Goal: Transaction & Acquisition: Purchase product/service

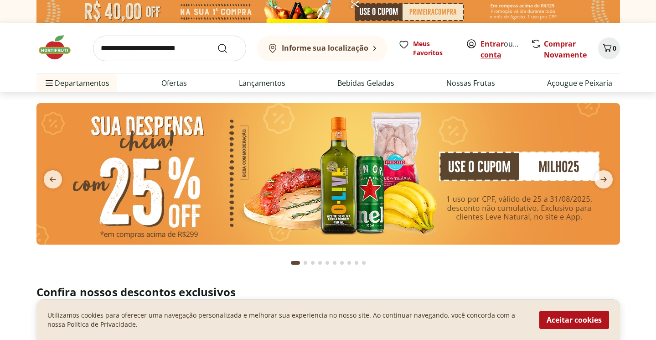
click at [486, 59] on link "Criar conta" at bounding box center [506, 49] width 50 height 21
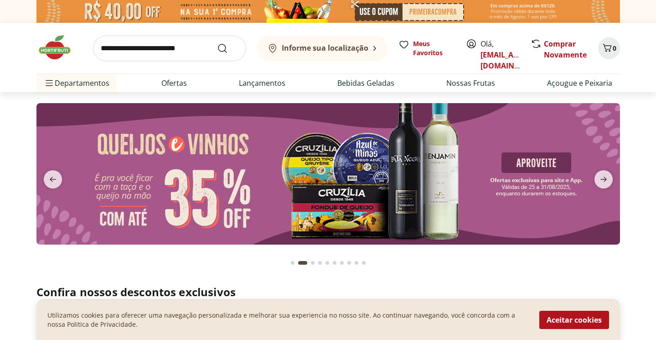
click at [179, 41] on input "search" at bounding box center [169, 49] width 153 height 26
type input "*******"
click at [228, 48] on button "Submit Search" at bounding box center [228, 48] width 22 height 11
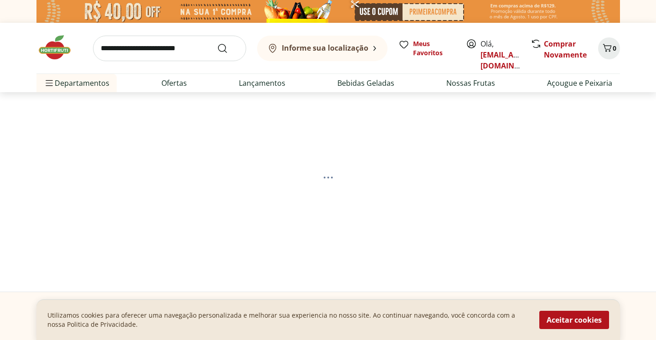
select select "**********"
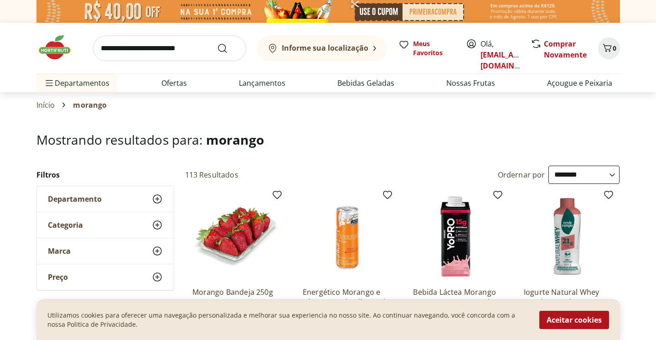
click at [169, 47] on input "search" at bounding box center [169, 49] width 153 height 26
type input "********"
click at [228, 48] on button "Submit Search" at bounding box center [228, 48] width 22 height 11
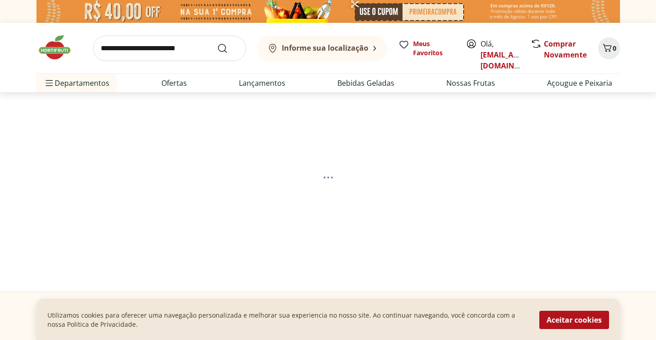
click at [361, 44] on b "Informe sua localização" at bounding box center [325, 48] width 87 height 10
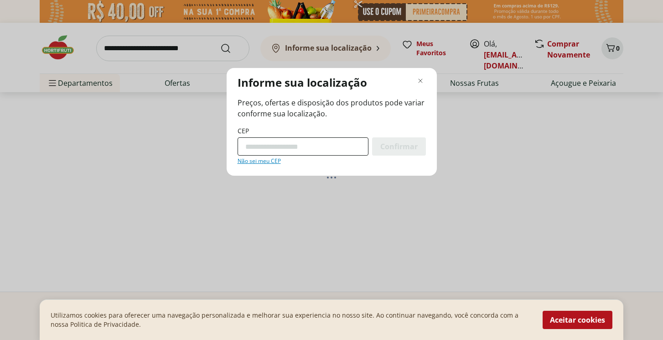
select select "**********"
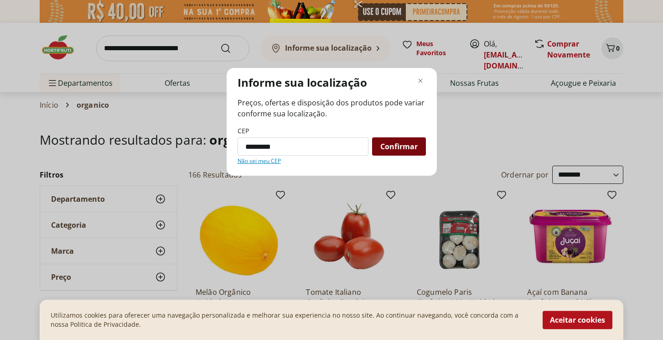
type input "*********"
click at [403, 147] on span "Confirmar" at bounding box center [398, 146] width 37 height 7
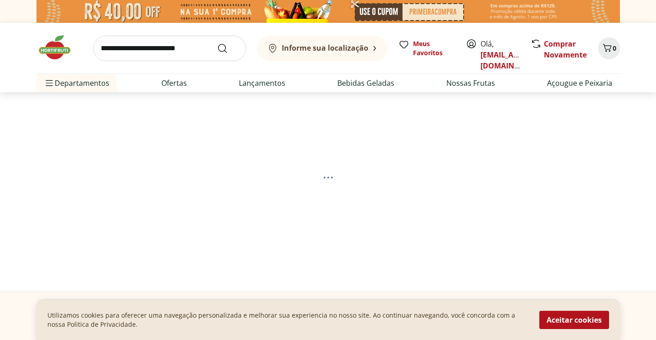
select select "**********"
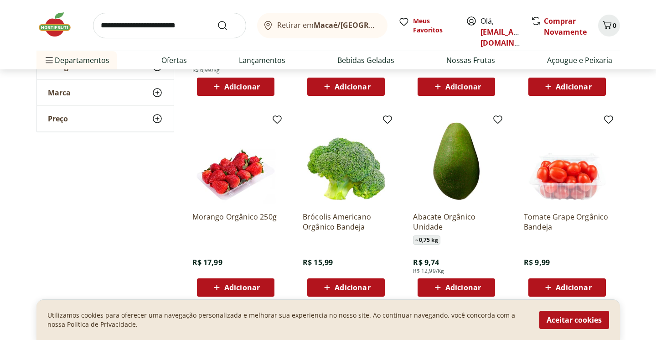
scroll to position [295, 0]
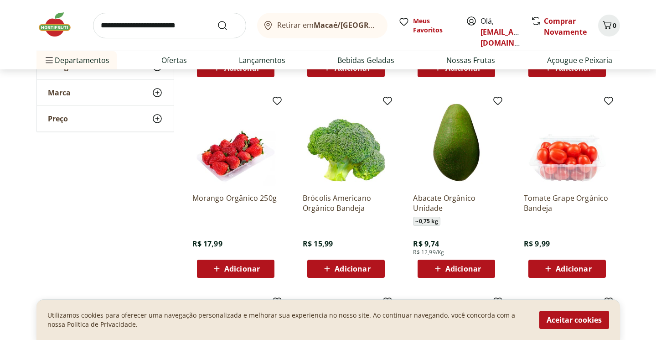
click at [244, 269] on span "Adicionar" at bounding box center [242, 268] width 36 height 7
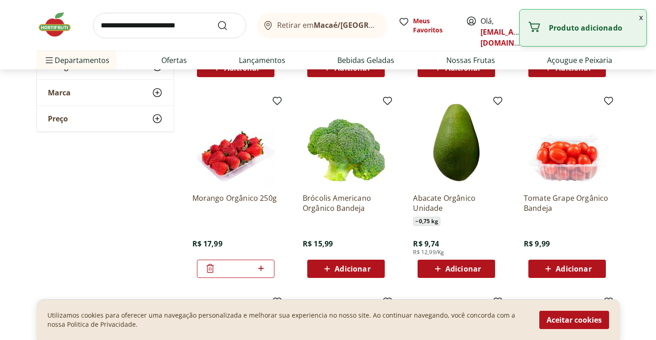
click at [264, 265] on icon at bounding box center [260, 268] width 11 height 11
type input "*"
click at [114, 204] on div "**********" at bounding box center [328, 202] width 584 height 662
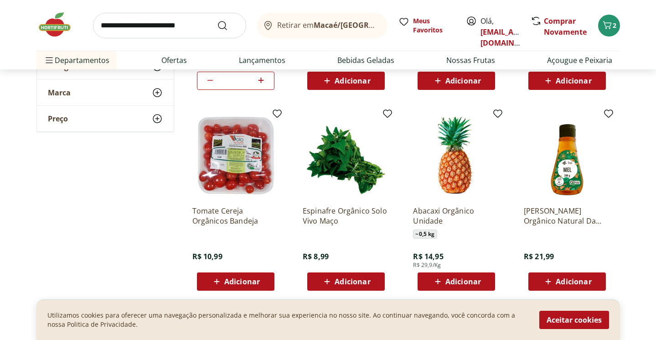
scroll to position [497, 0]
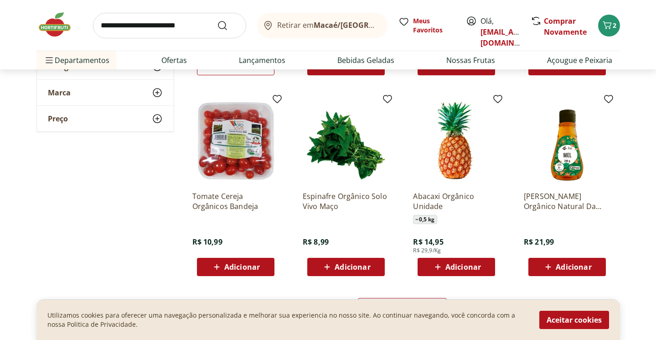
click at [562, 265] on span "Adicionar" at bounding box center [574, 266] width 36 height 7
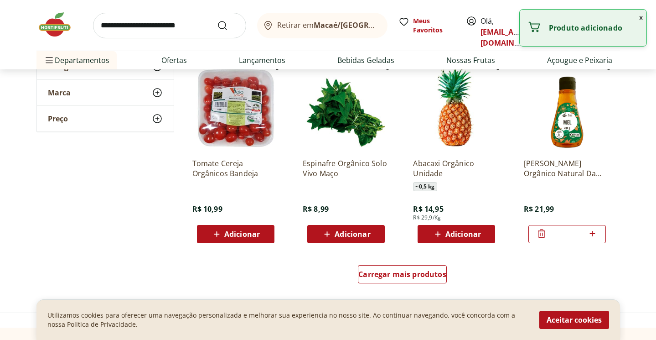
scroll to position [546, 0]
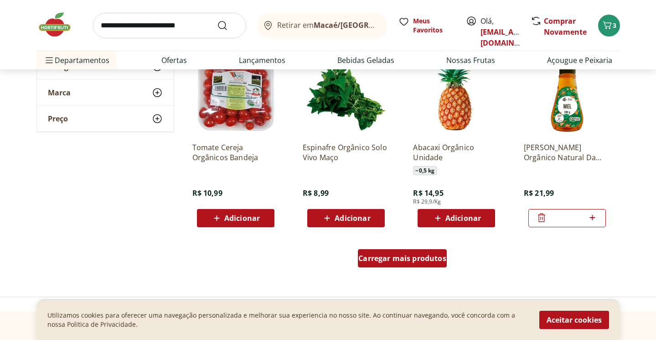
click at [378, 256] on span "Carregar mais produtos" at bounding box center [402, 257] width 88 height 7
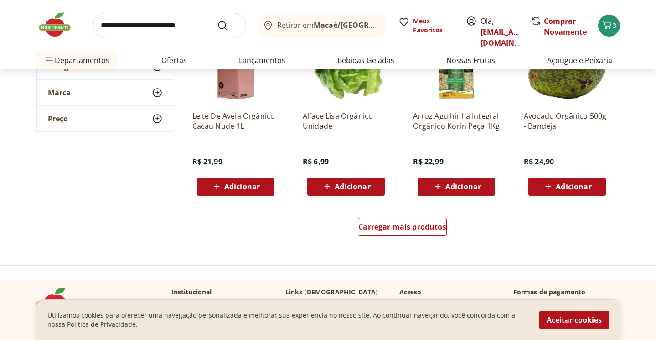
scroll to position [1191, 0]
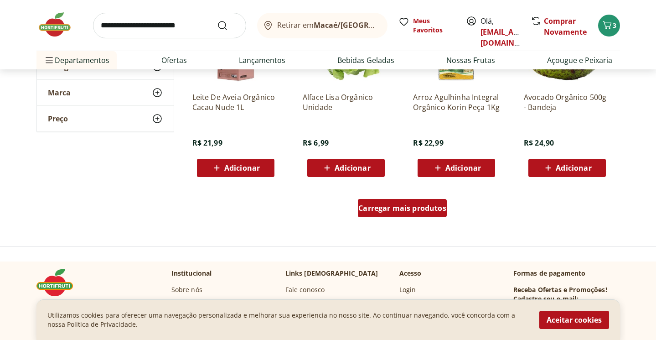
click at [418, 211] on span "Carregar mais produtos" at bounding box center [402, 207] width 88 height 7
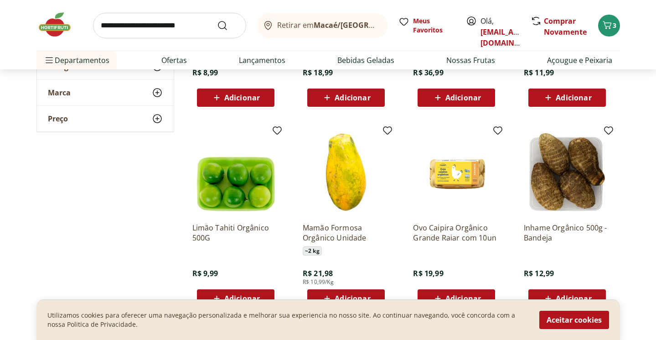
scroll to position [1719, 0]
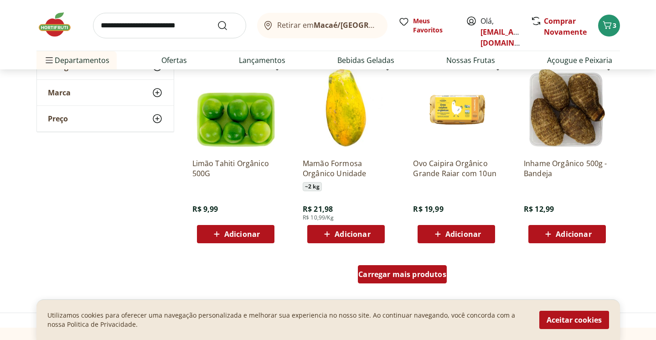
click at [388, 275] on span "Carregar mais produtos" at bounding box center [402, 273] width 88 height 7
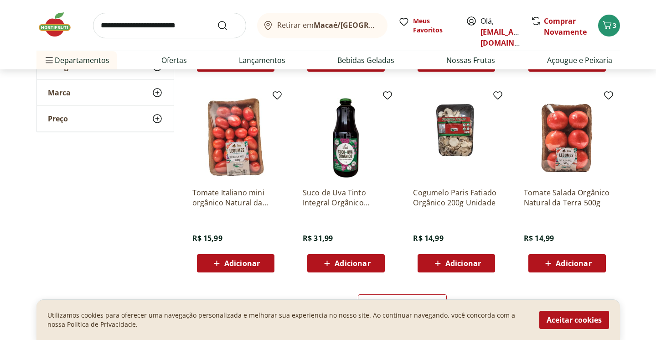
scroll to position [2336, 0]
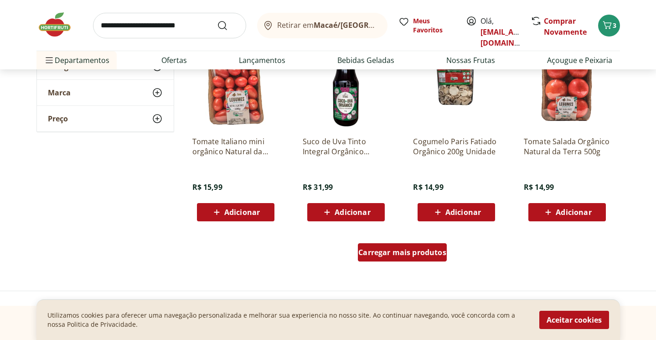
click at [386, 249] on span "Carregar mais produtos" at bounding box center [402, 252] width 88 height 7
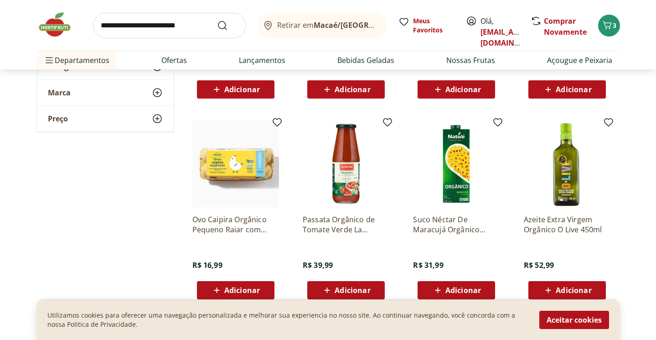
scroll to position [3027, 0]
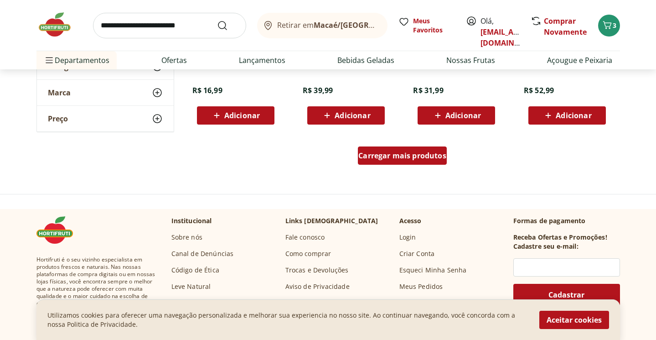
click at [422, 152] on span "Carregar mais produtos" at bounding box center [402, 155] width 88 height 7
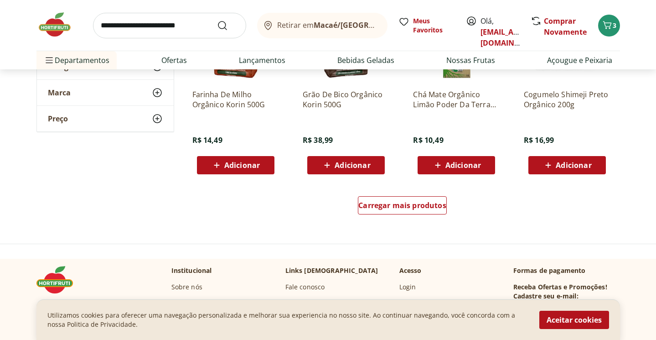
scroll to position [3574, 0]
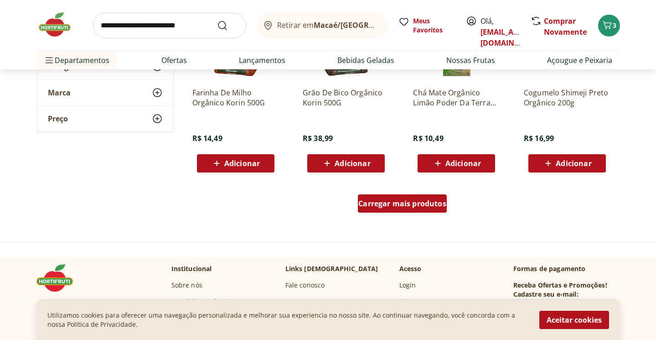
click at [403, 207] on span "Carregar mais produtos" at bounding box center [402, 203] width 88 height 7
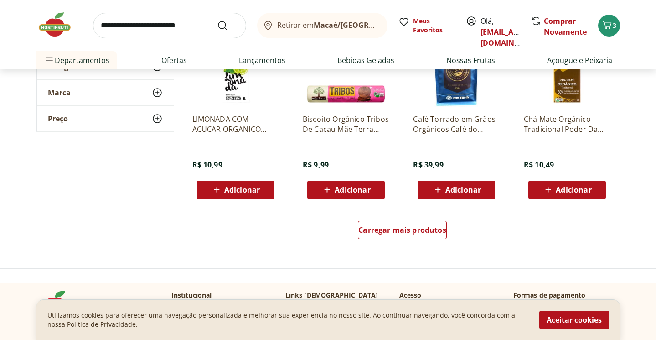
scroll to position [4155, 0]
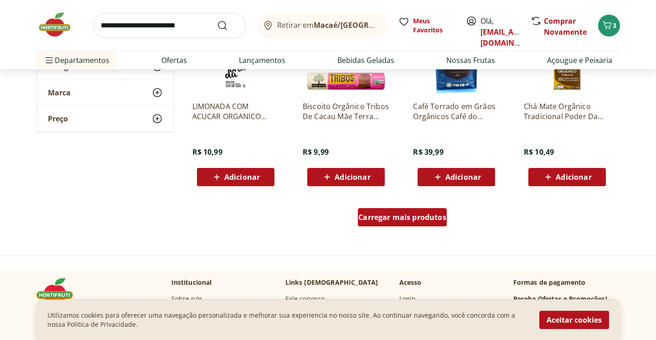
click at [388, 214] on span "Carregar mais produtos" at bounding box center [402, 216] width 88 height 7
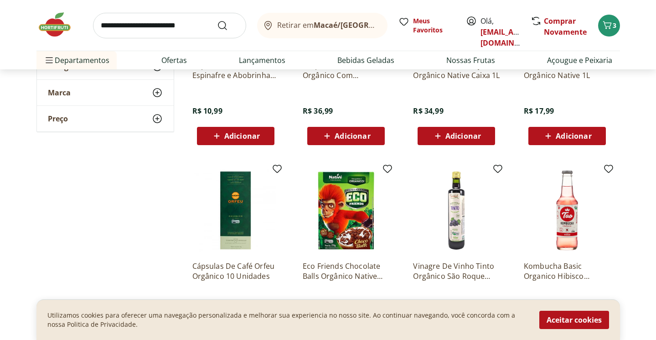
scroll to position [4391, 0]
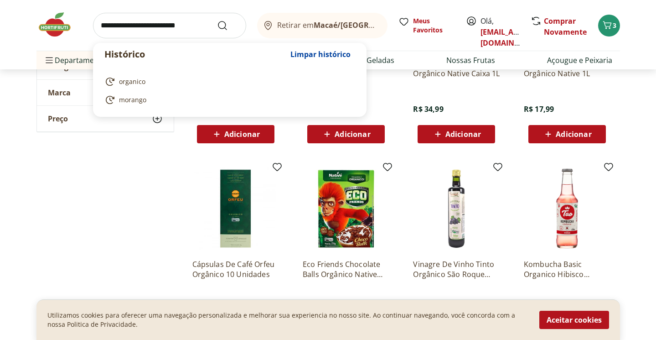
click at [175, 34] on input "search" at bounding box center [169, 26] width 153 height 26
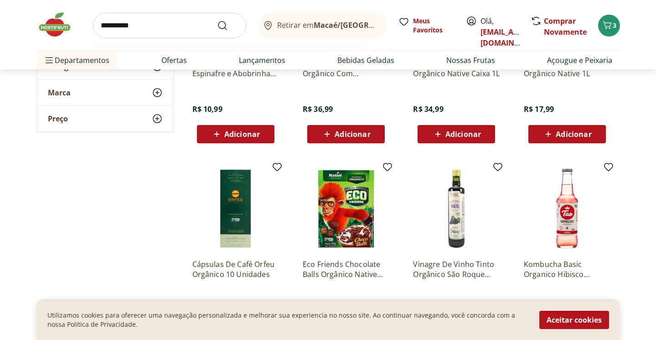
type input "**********"
click at [228, 25] on button "Submit Search" at bounding box center [228, 25] width 22 height 11
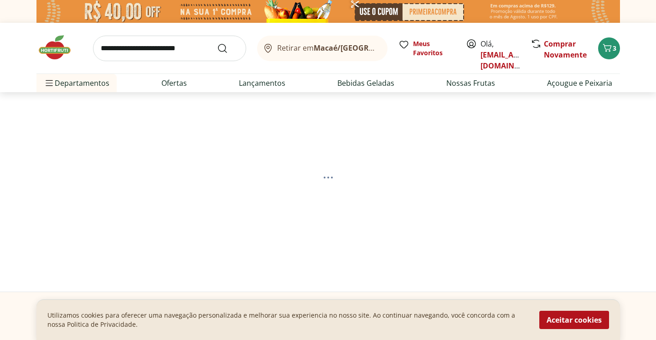
select select "**********"
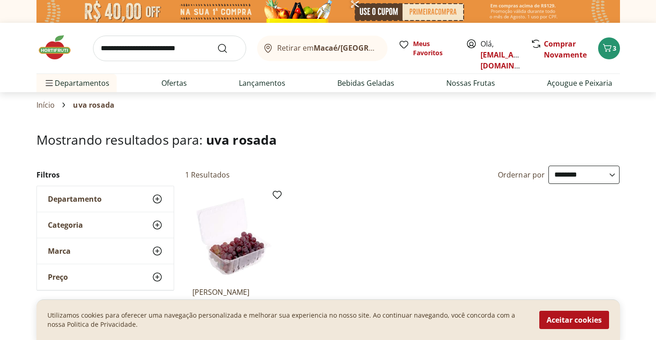
scroll to position [90, 0]
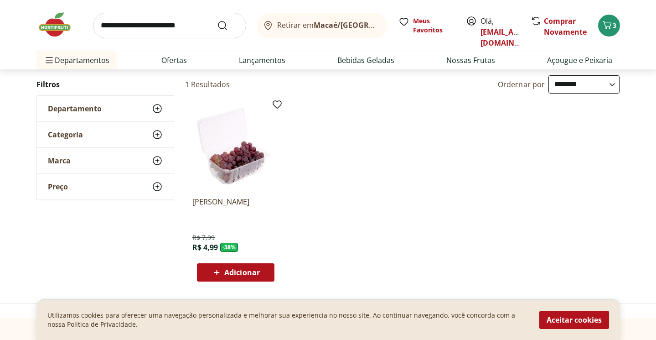
click at [226, 269] on span "Adicionar" at bounding box center [242, 272] width 36 height 7
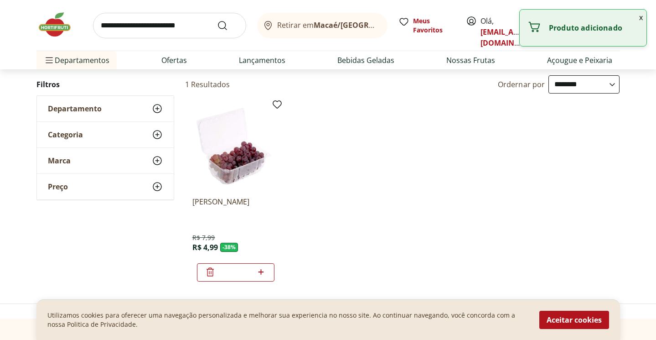
click at [241, 158] on img at bounding box center [235, 146] width 87 height 87
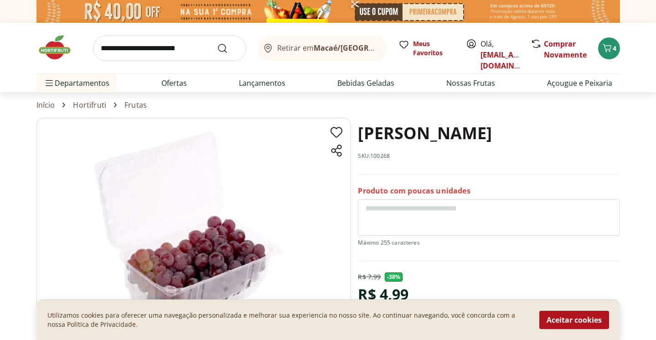
click at [452, 110] on div "Início Hortifruti Frutas" at bounding box center [328, 104] width 584 height 11
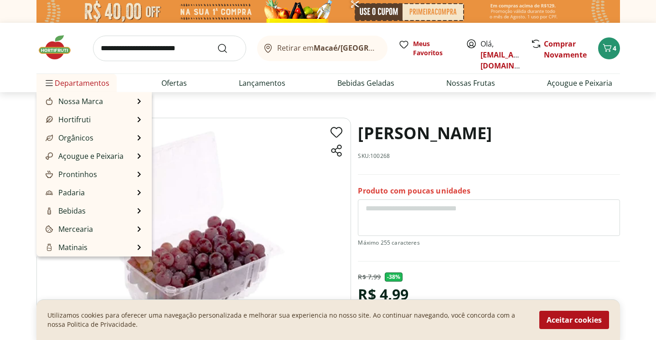
click at [90, 86] on span "Departamentos" at bounding box center [77, 83] width 66 height 22
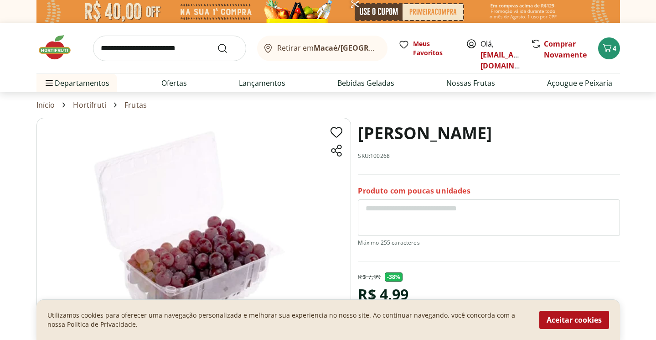
click at [133, 47] on input "search" at bounding box center [169, 49] width 153 height 26
type input "******"
click at [228, 48] on button "Submit Search" at bounding box center [228, 48] width 22 height 11
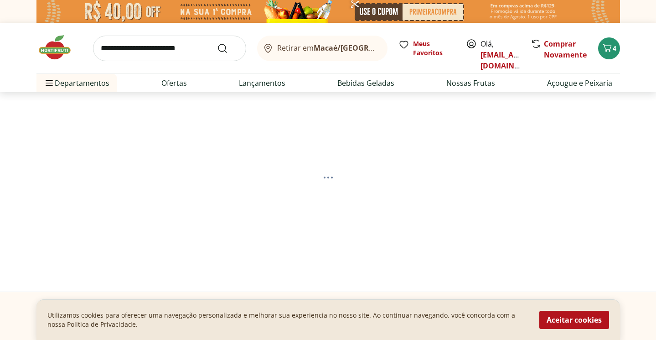
select select "**********"
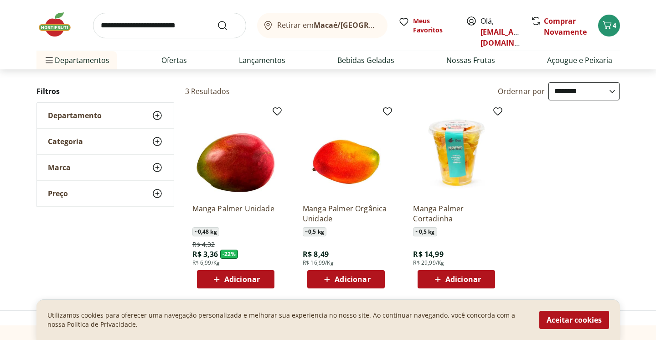
scroll to position [91, 0]
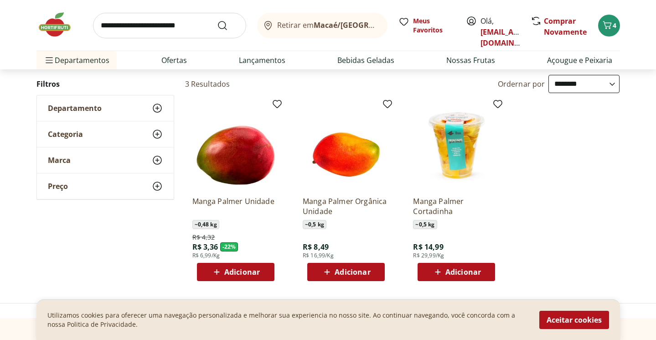
click at [332, 271] on icon at bounding box center [326, 271] width 11 height 11
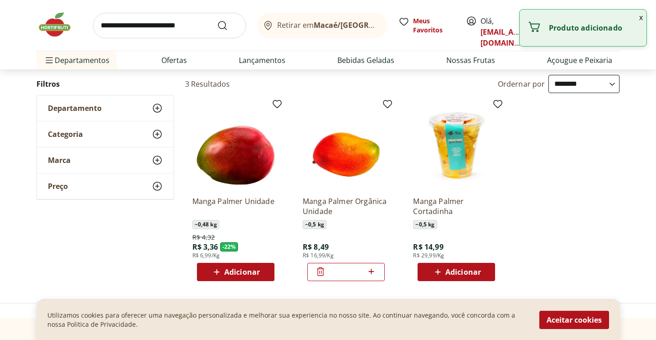
click at [377, 273] on div "*" at bounding box center [346, 272] width 78 height 18
click at [376, 273] on icon at bounding box center [371, 271] width 11 height 11
type input "*"
click at [384, 236] on div "Manga Palmer Orgânica Unidade ~ 0,5 kg R$ 8,49 R$ 16,99/Kg *" at bounding box center [346, 235] width 87 height 92
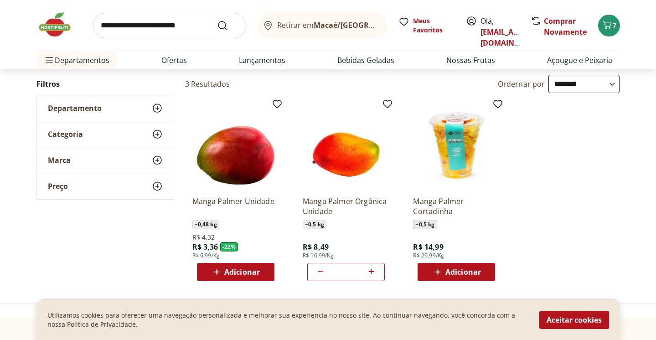
click at [170, 25] on input "search" at bounding box center [169, 26] width 153 height 26
type input "******"
click at [228, 25] on button "Submit Search" at bounding box center [228, 25] width 22 height 11
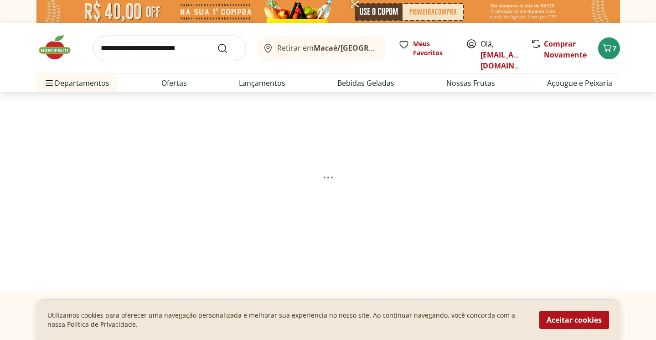
select select "**********"
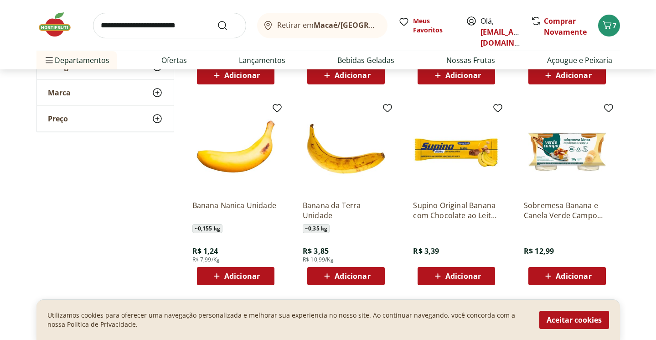
scroll to position [91, 0]
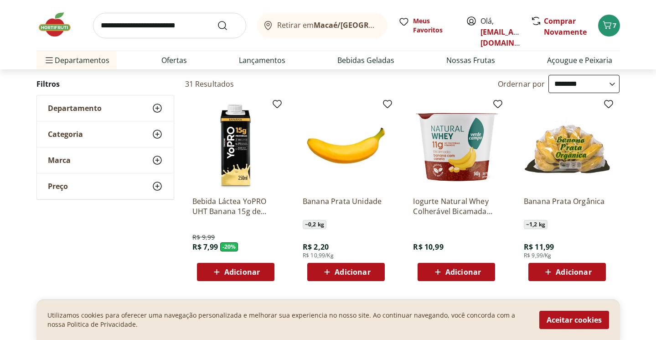
click at [572, 269] on span "Adicionar" at bounding box center [574, 271] width 36 height 7
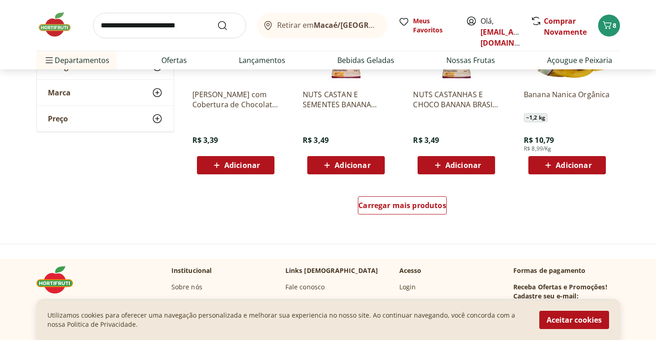
scroll to position [601, 0]
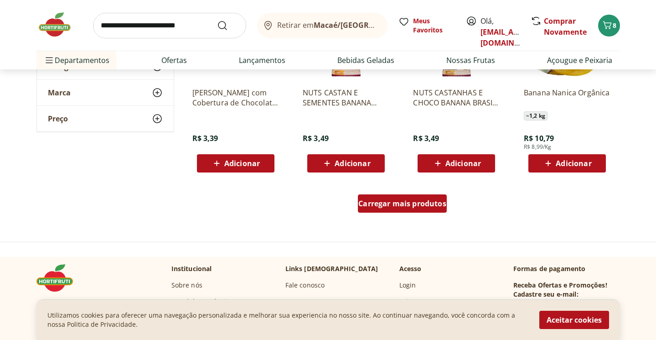
click at [409, 205] on span "Carregar mais produtos" at bounding box center [402, 203] width 88 height 7
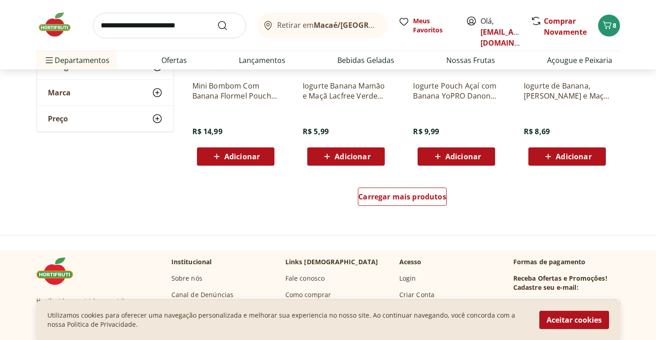
scroll to position [428, 0]
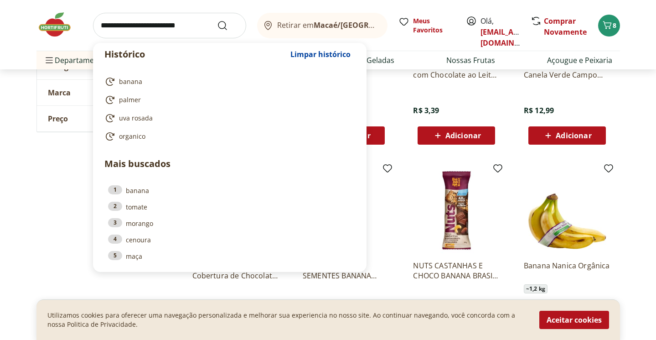
click at [173, 24] on input "search" at bounding box center [169, 26] width 153 height 26
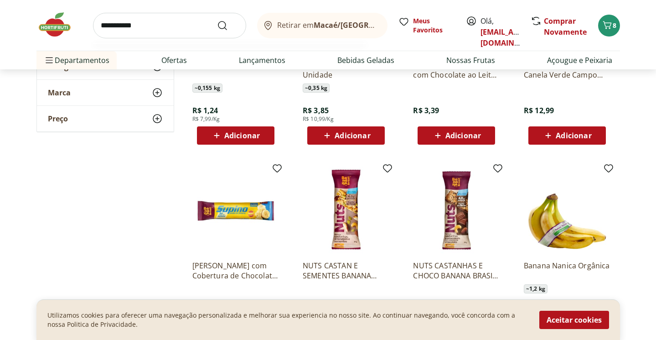
type input "**********"
click at [228, 25] on button "Submit Search" at bounding box center [228, 25] width 22 height 11
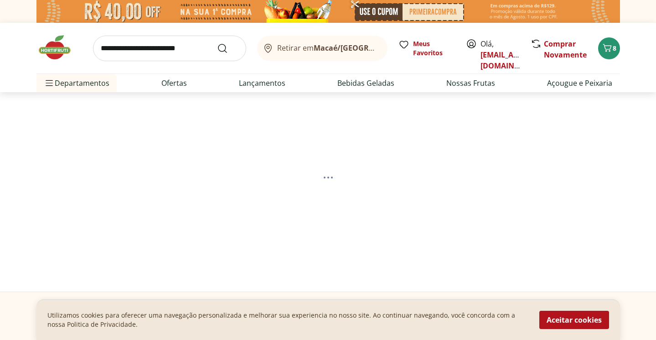
select select "**********"
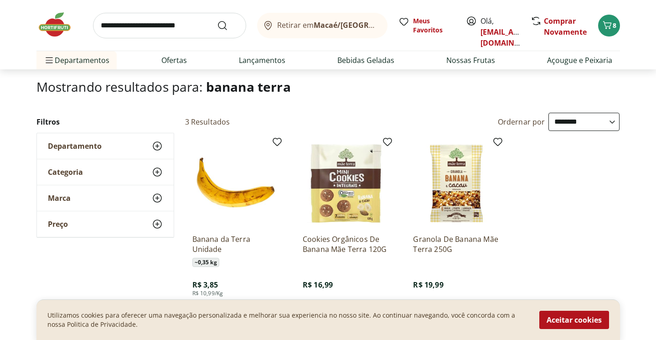
scroll to position [131, 0]
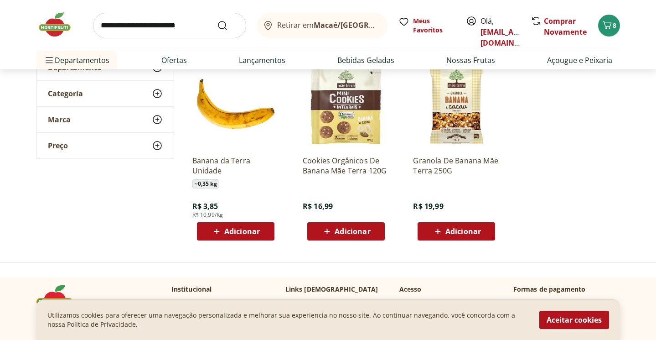
click at [219, 227] on icon at bounding box center [216, 231] width 11 height 11
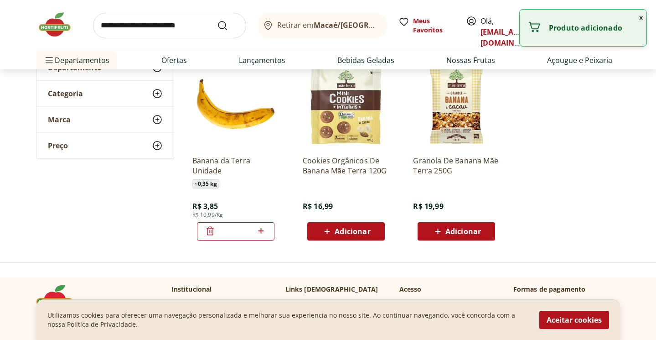
click at [264, 226] on icon at bounding box center [260, 230] width 11 height 11
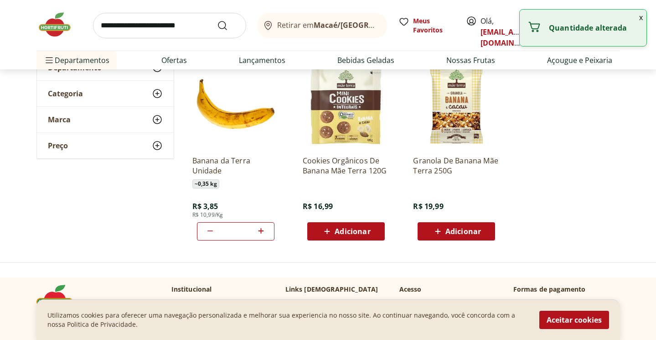
click at [264, 226] on icon at bounding box center [260, 230] width 11 height 11
type input "*"
click at [261, 187] on div "~ 0,35 kg" at bounding box center [235, 183] width 87 height 9
click at [152, 204] on div "**********" at bounding box center [328, 140] width 584 height 213
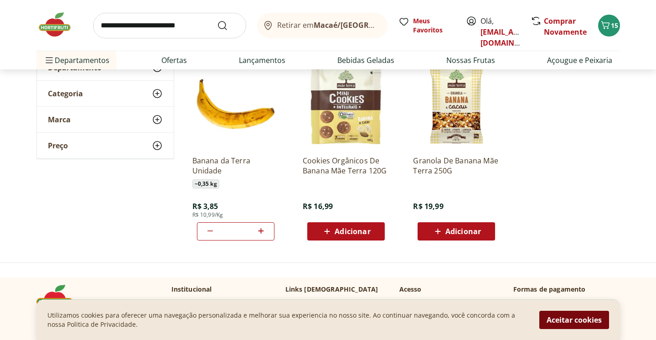
click at [571, 319] on button "Aceitar cookies" at bounding box center [574, 320] width 70 height 18
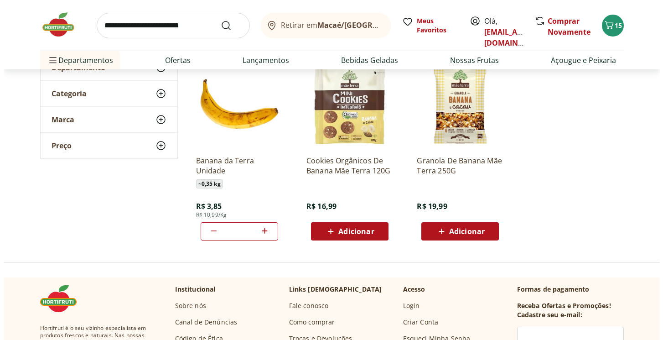
scroll to position [0, 0]
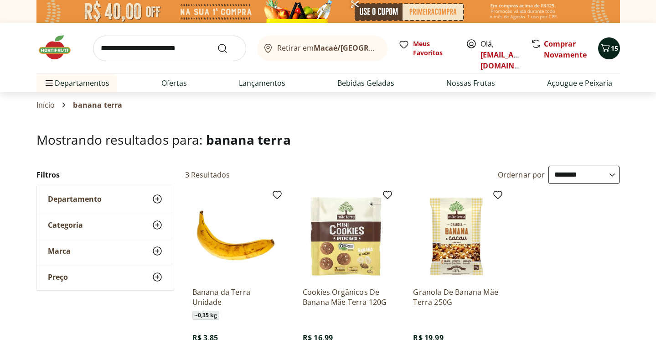
click at [611, 45] on span "15" at bounding box center [614, 48] width 7 height 9
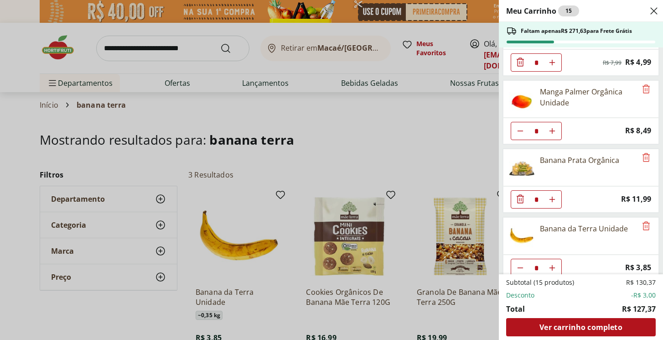
scroll to position [187, 0]
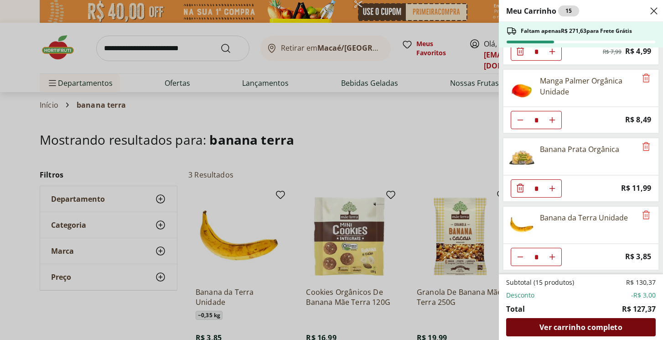
click at [564, 329] on span "Ver carrinho completo" at bounding box center [580, 326] width 83 height 7
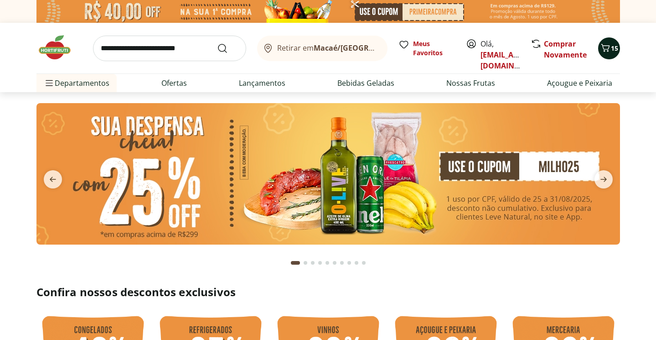
click at [614, 41] on button "15" at bounding box center [609, 48] width 22 height 22
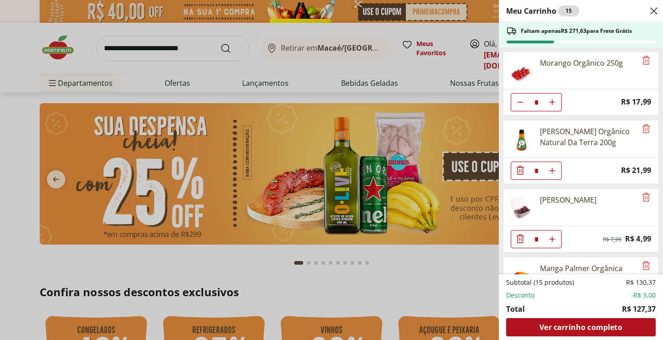
scroll to position [187, 0]
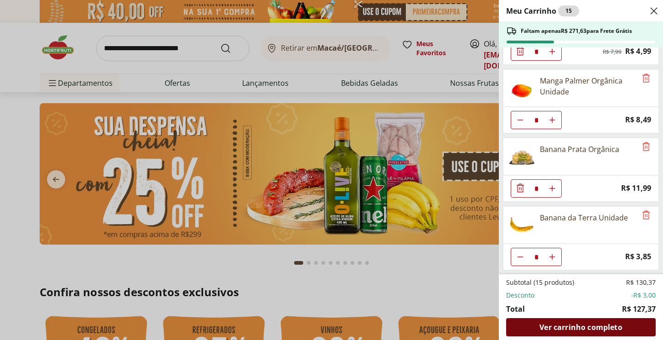
click at [573, 326] on span "Ver carrinho completo" at bounding box center [580, 326] width 83 height 7
